Goal: Transaction & Acquisition: Purchase product/service

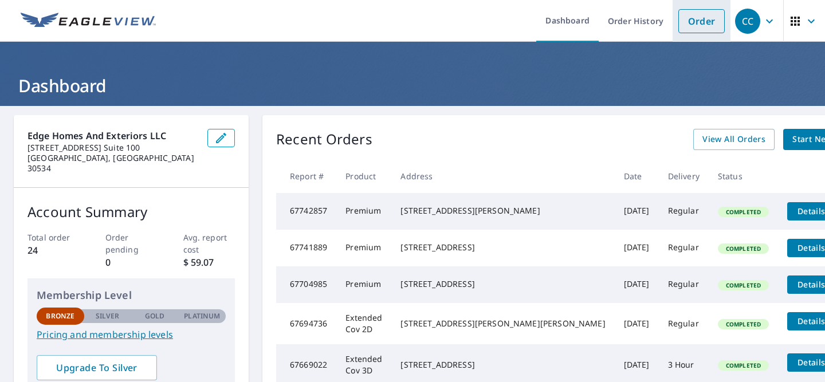
click at [696, 22] on link "Order" at bounding box center [702, 21] width 46 height 24
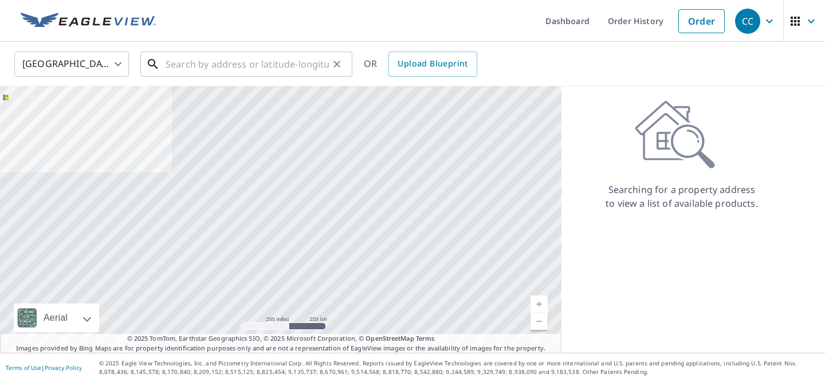
click at [236, 68] on input "text" at bounding box center [247, 64] width 163 height 32
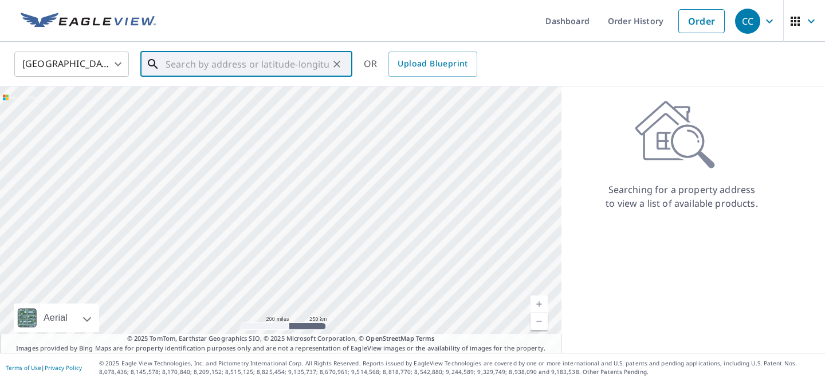
paste input "[STREET_ADDRESS][PERSON_NAME][US_STATE]"
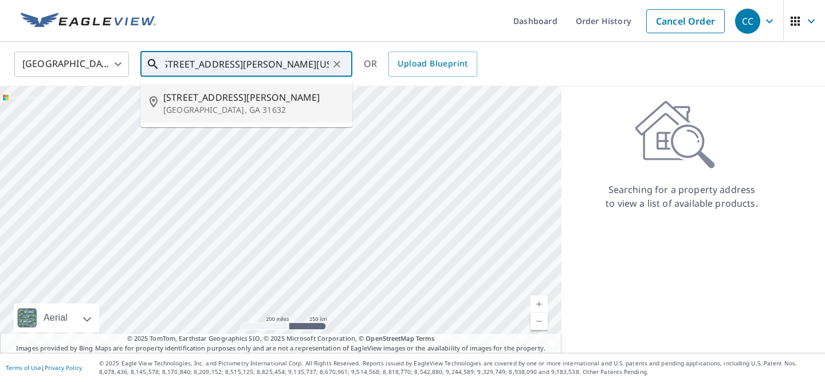
click at [227, 101] on span "[STREET_ADDRESS][PERSON_NAME]" at bounding box center [253, 98] width 180 height 14
type input "[STREET_ADDRESS][PERSON_NAME]"
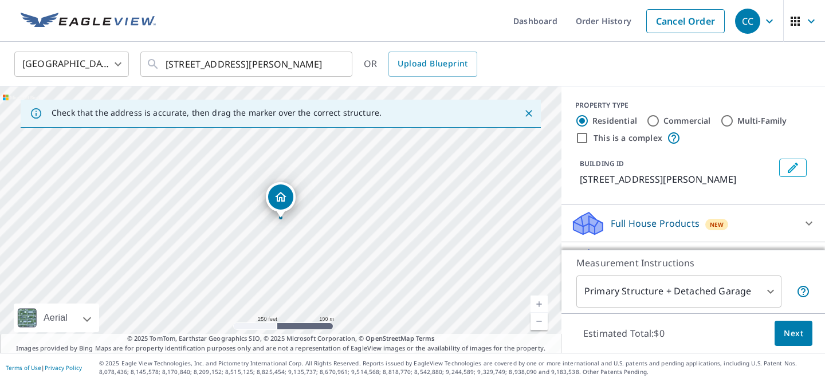
click at [537, 305] on link "Current Level 17, Zoom In" at bounding box center [539, 304] width 17 height 17
click at [537, 305] on link "Current Level 17.70525673443887, Zoom In" at bounding box center [539, 304] width 17 height 17
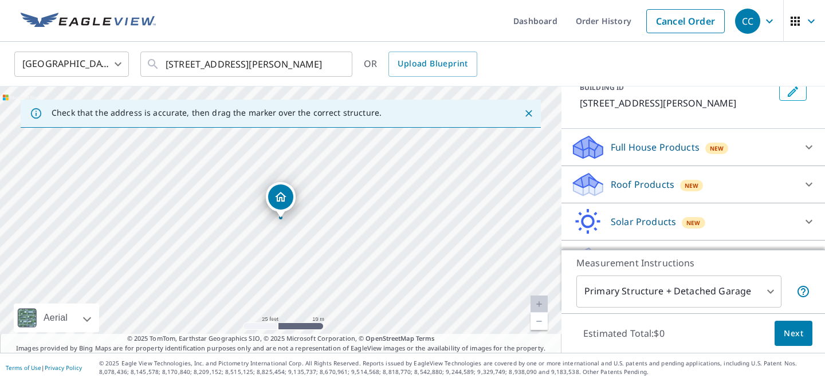
click at [612, 189] on p "Roof Products" at bounding box center [643, 185] width 64 height 14
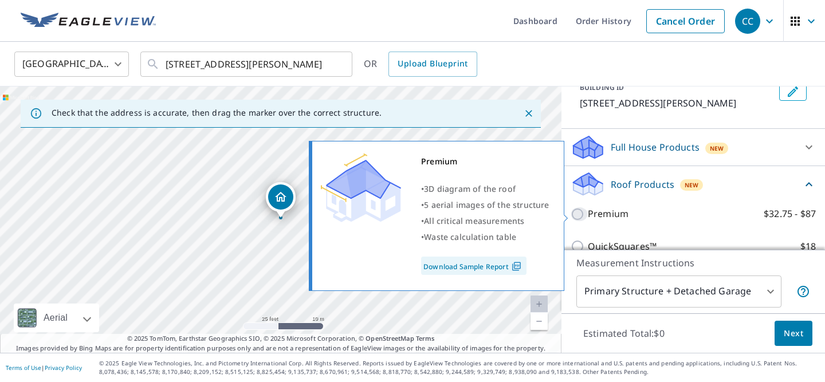
click at [578, 214] on input "Premium $32.75 - $87" at bounding box center [579, 215] width 17 height 14
checkbox input "true"
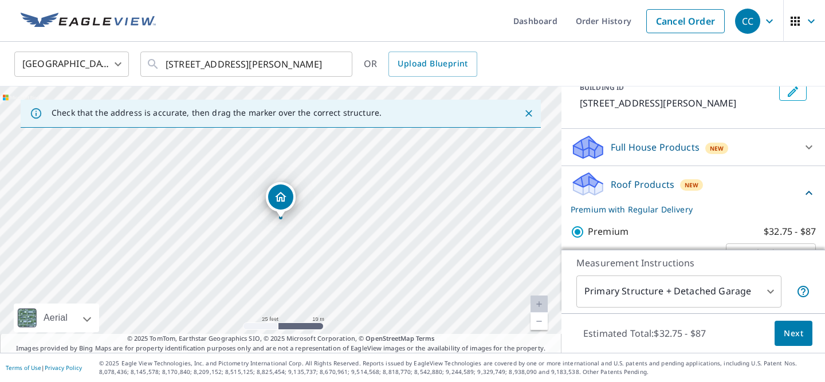
click at [800, 328] on span "Next" at bounding box center [793, 334] width 19 height 14
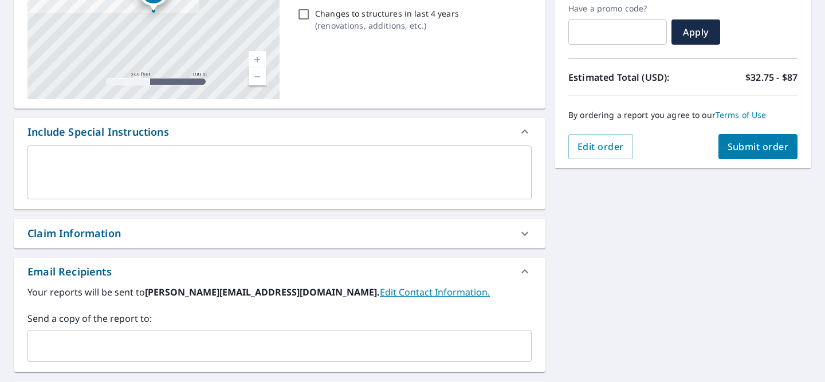
scroll to position [301, 0]
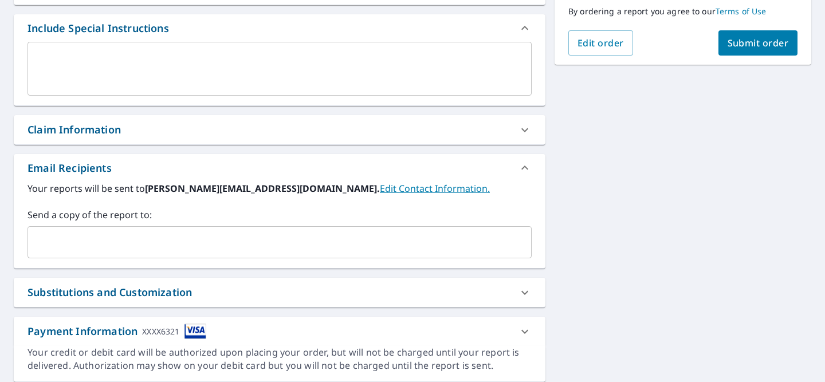
click at [377, 242] on input "text" at bounding box center [271, 243] width 477 height 22
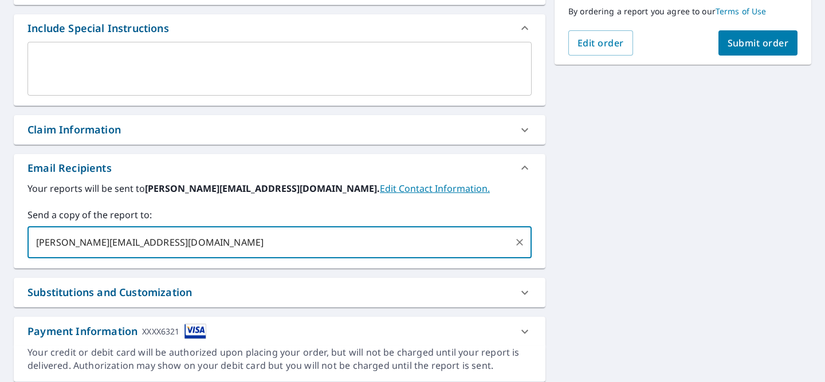
type input "[PERSON_NAME][EMAIL_ADDRESS][DOMAIN_NAME]"
click at [664, 214] on div "[STREET_ADDRESS][PERSON_NAME] A standard road map Aerial A detailed look from a…" at bounding box center [412, 98] width 825 height 586
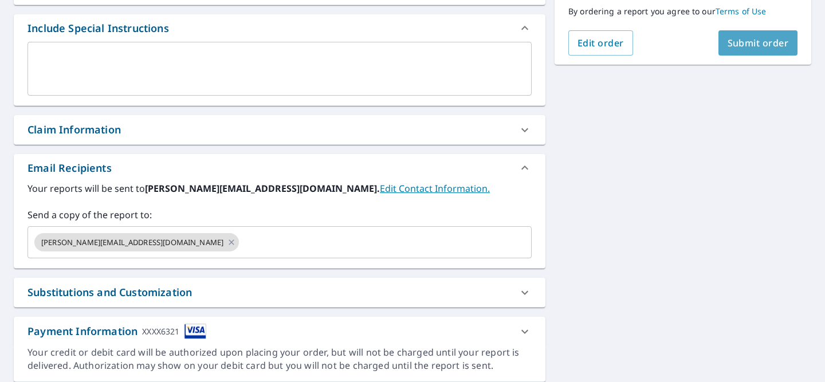
click at [762, 48] on span "Submit order" at bounding box center [758, 43] width 61 height 13
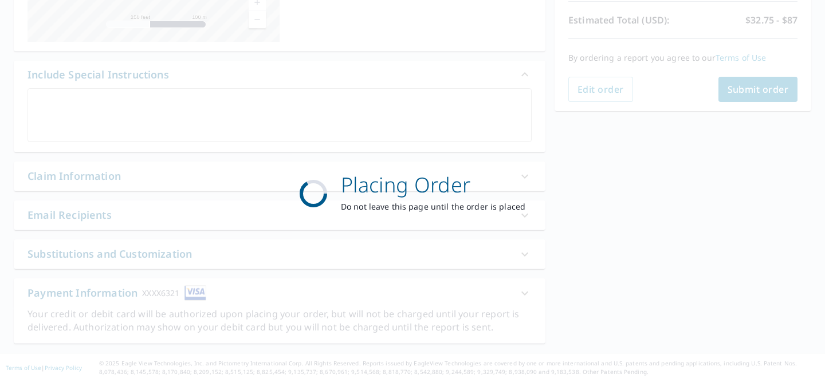
scroll to position [255, 0]
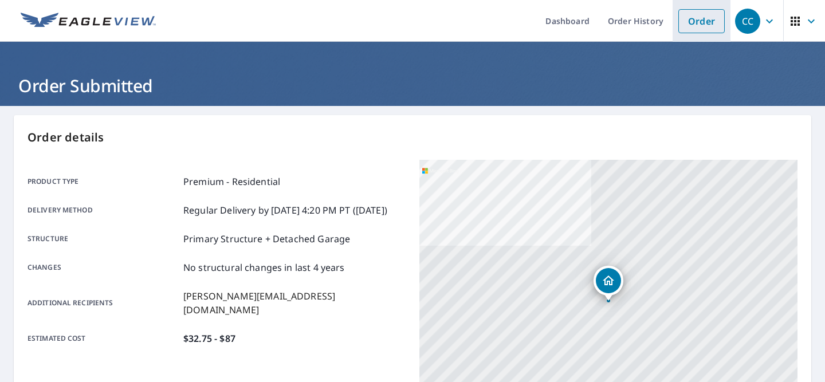
click at [710, 26] on link "Order" at bounding box center [702, 21] width 46 height 24
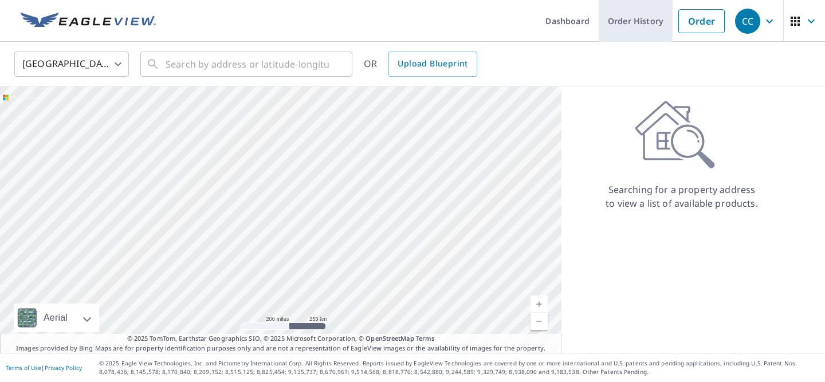
click at [621, 27] on link "Order History" at bounding box center [636, 21] width 74 height 42
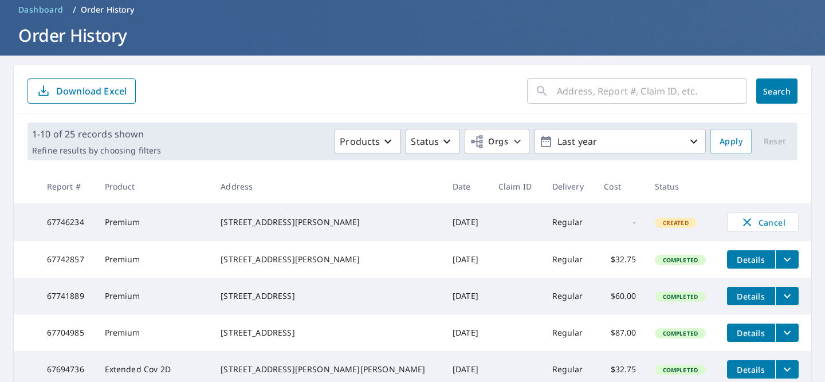
scroll to position [51, 0]
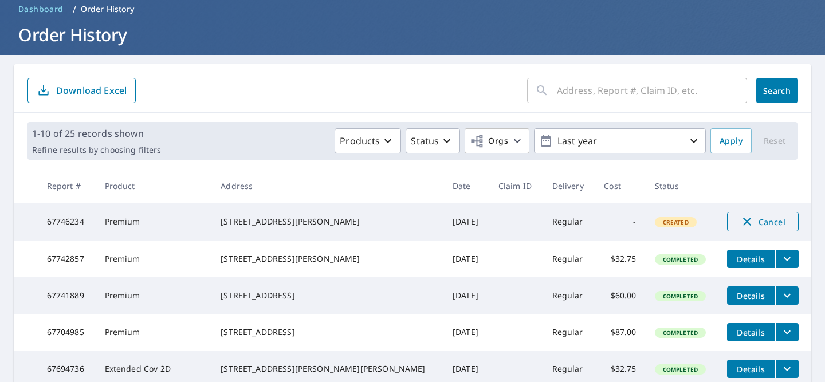
click at [758, 226] on span "Cancel" at bounding box center [763, 222] width 48 height 14
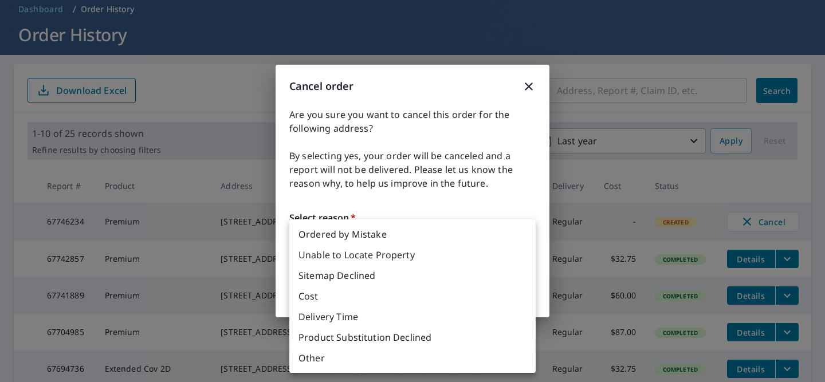
click at [523, 247] on body "CC CC Dashboard Order History Order CC Dashboard / Order History Order History …" at bounding box center [412, 191] width 825 height 382
click at [486, 235] on li "Ordered by Mistake" at bounding box center [412, 234] width 246 height 21
type input "30"
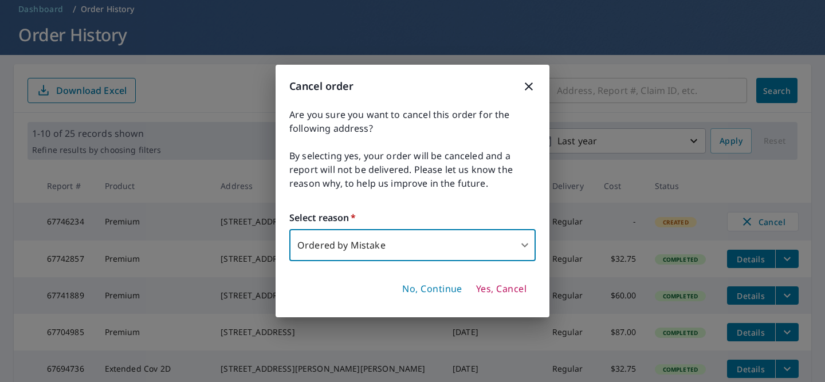
click at [508, 199] on div "Are you sure you want to cancel this order for the following address? By select…" at bounding box center [412, 185] width 246 height 154
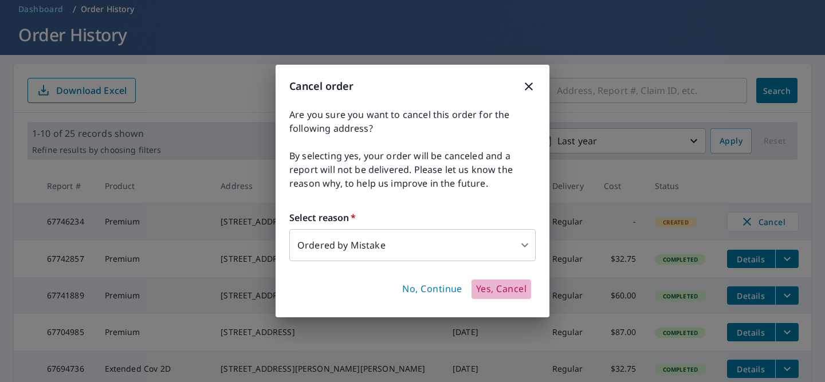
click at [484, 293] on span "Yes, Cancel" at bounding box center [501, 289] width 50 height 13
